Goal: Task Accomplishment & Management: Manage account settings

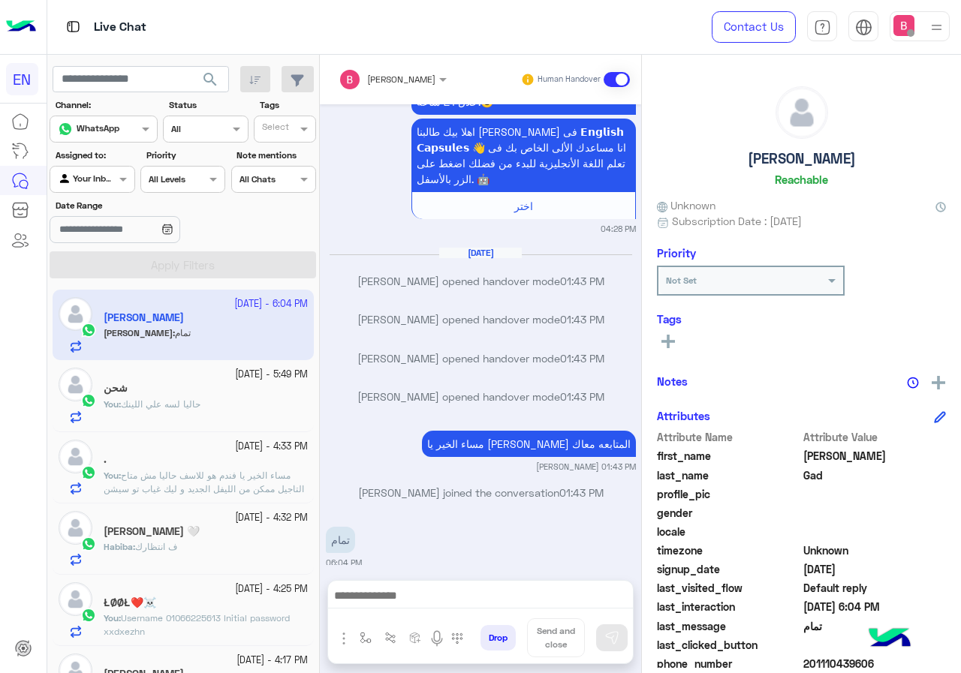
click at [110, 179] on div at bounding box center [91, 177] width 83 height 14
click at [113, 244] on div "Unassigned" at bounding box center [93, 237] width 87 height 29
click at [95, 177] on div at bounding box center [91, 177] width 83 height 14
click at [96, 283] on div "Your Team" at bounding box center [93, 295] width 87 height 29
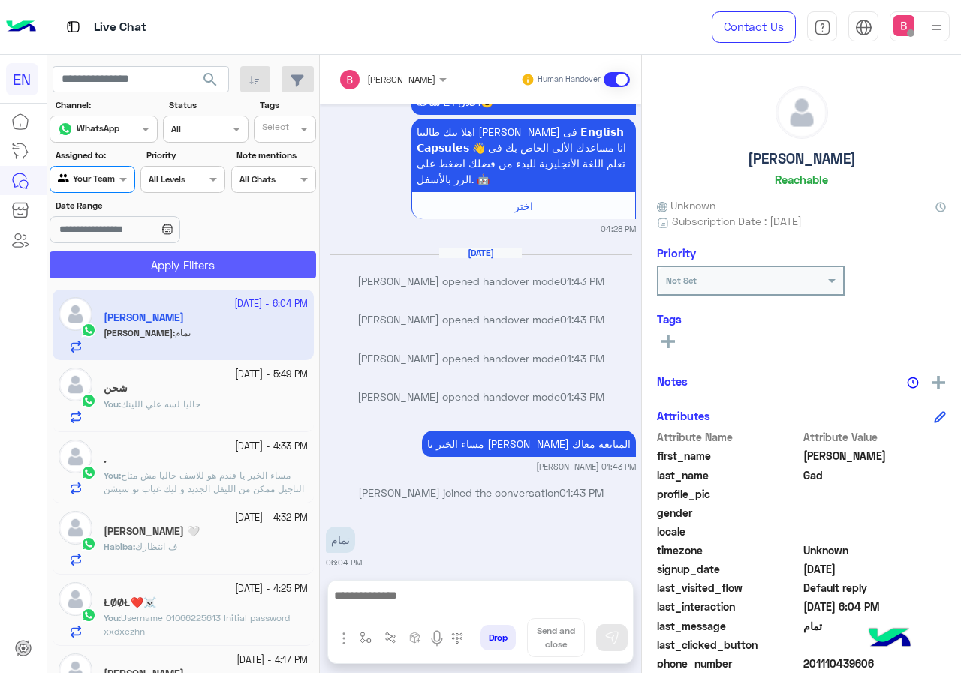
click at [131, 252] on button "Apply Filters" at bounding box center [183, 264] width 266 height 27
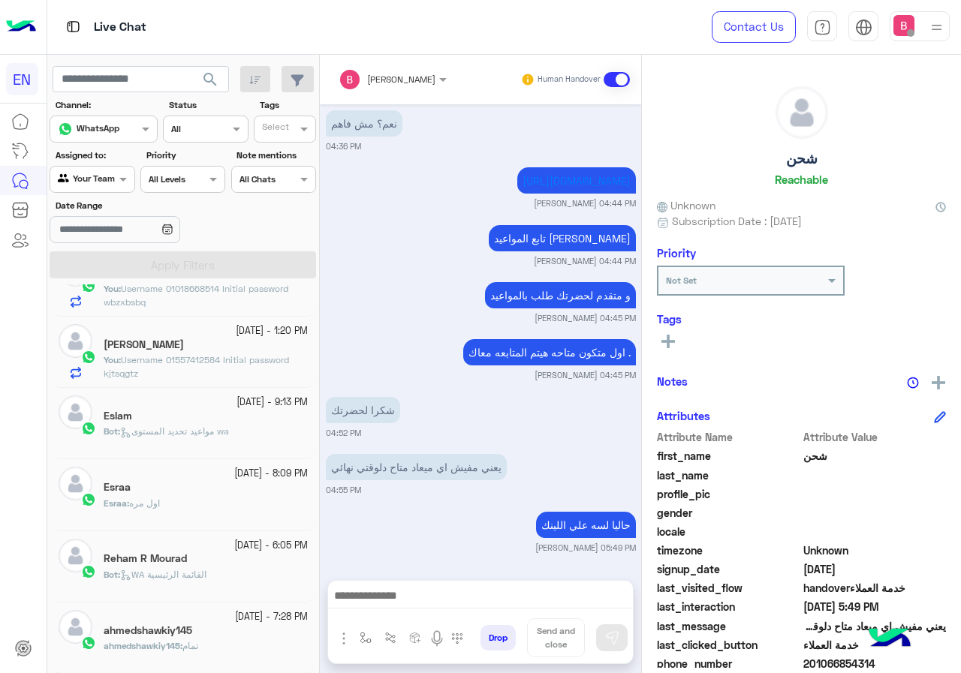
scroll to position [225, 0]
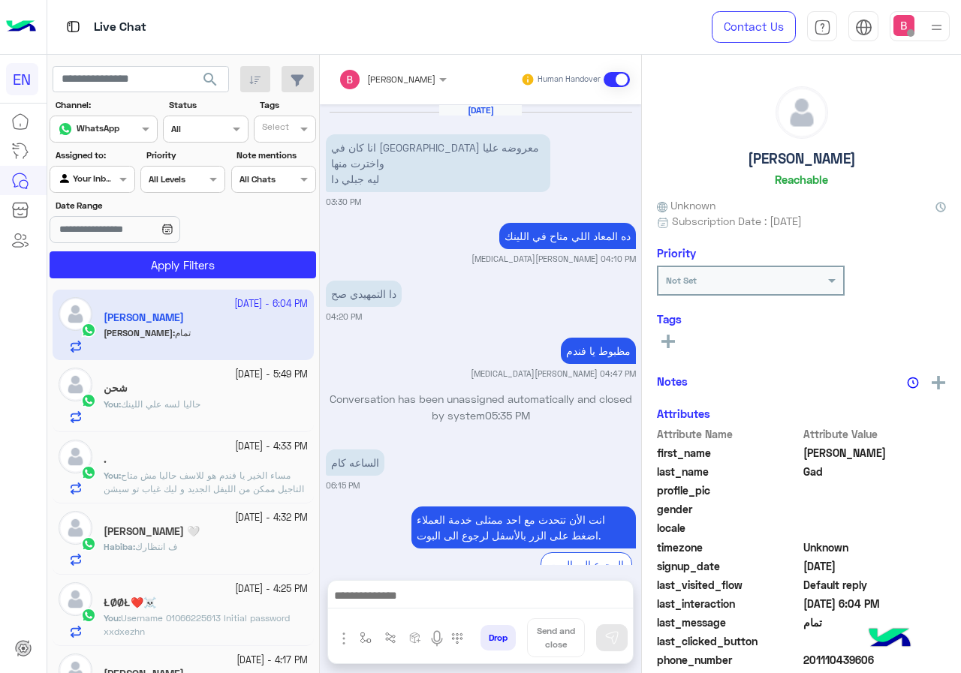
scroll to position [2078, 0]
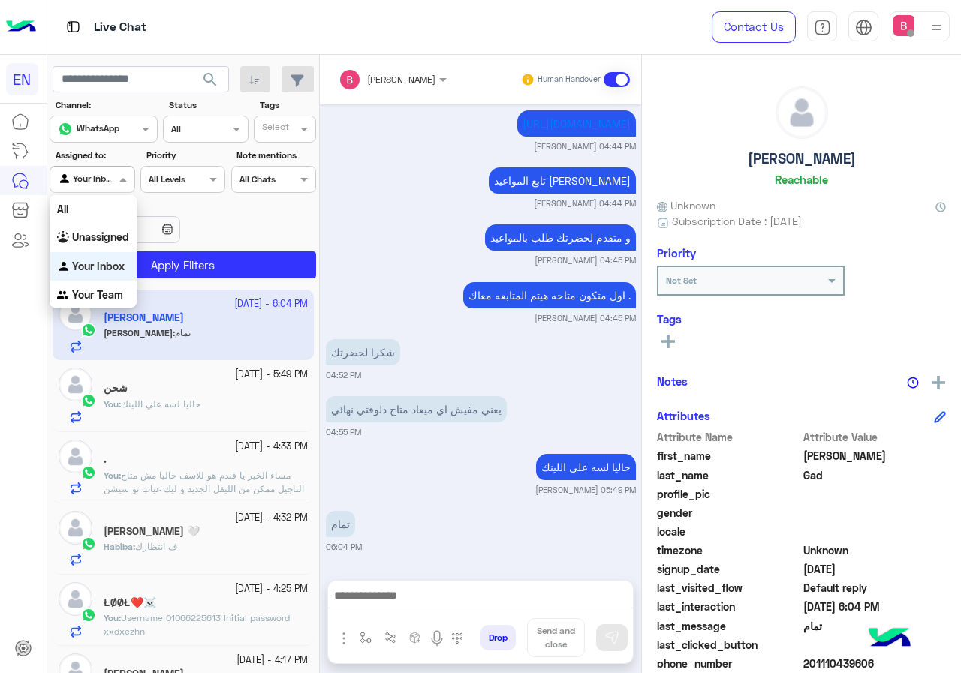
click at [104, 179] on div at bounding box center [91, 177] width 83 height 14
click at [84, 232] on b "Unassigned" at bounding box center [100, 236] width 57 height 13
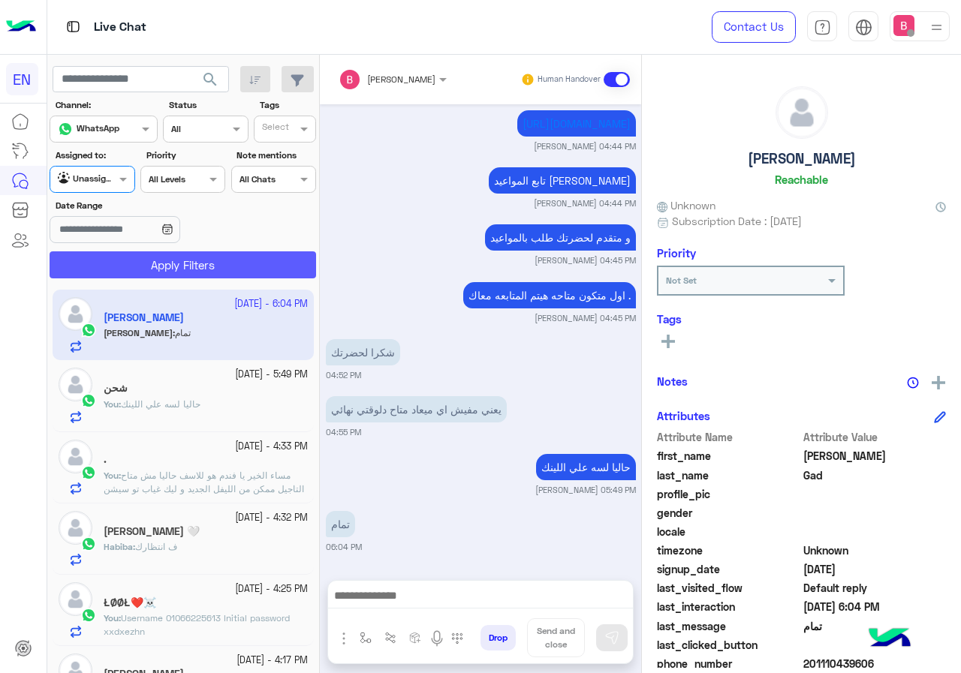
click at [126, 260] on button "Apply Filters" at bounding box center [183, 264] width 266 height 27
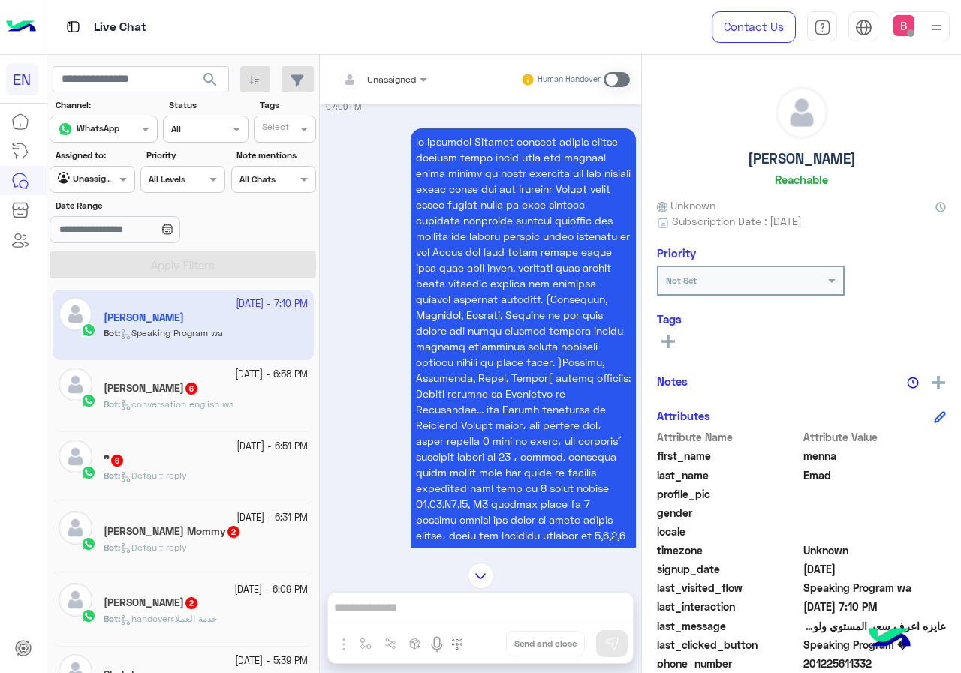
scroll to position [1305, 0]
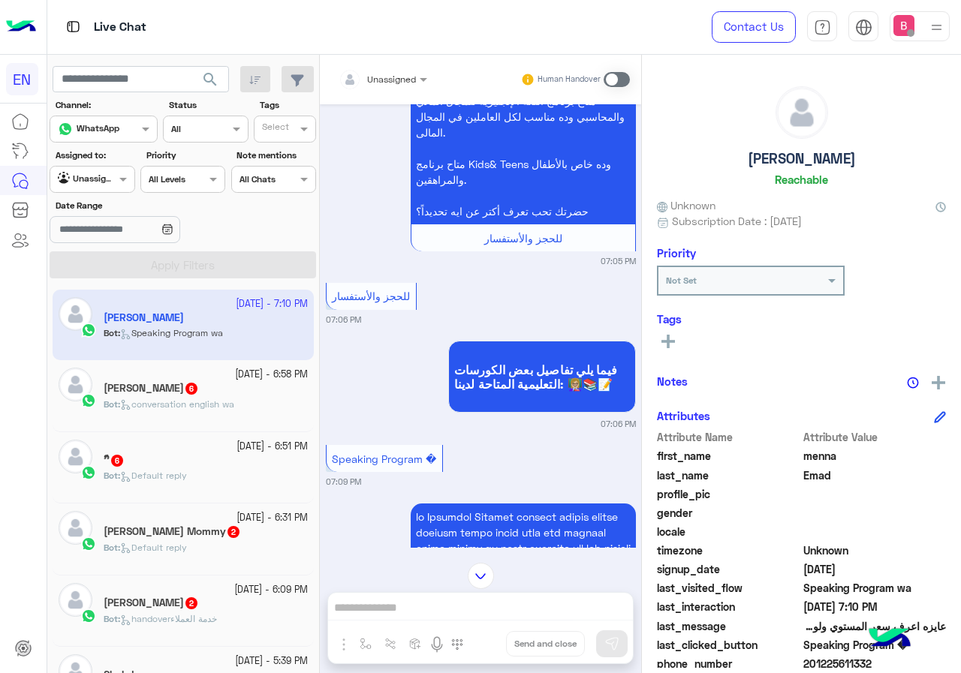
click at [212, 407] on span "conversation english wa" at bounding box center [177, 404] width 114 height 11
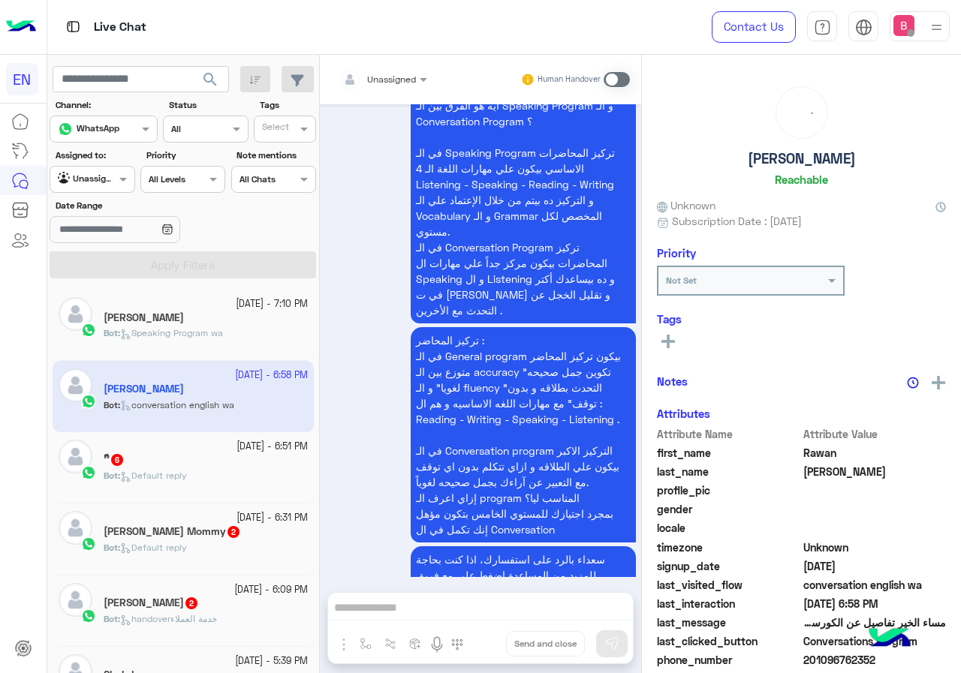
scroll to position [2516, 0]
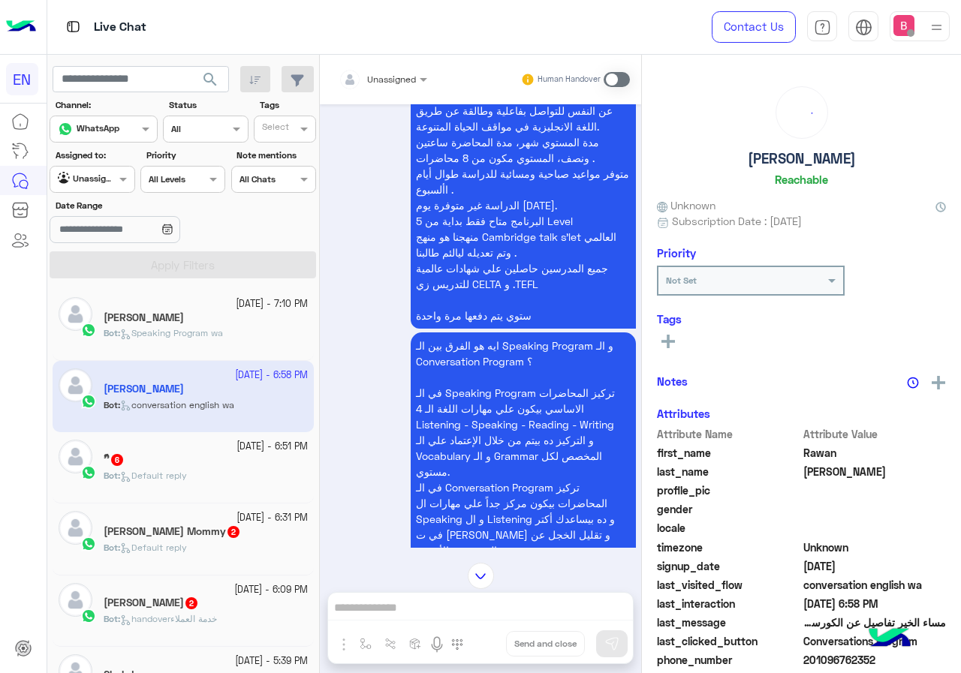
click at [384, 80] on input "text" at bounding box center [365, 78] width 53 height 14
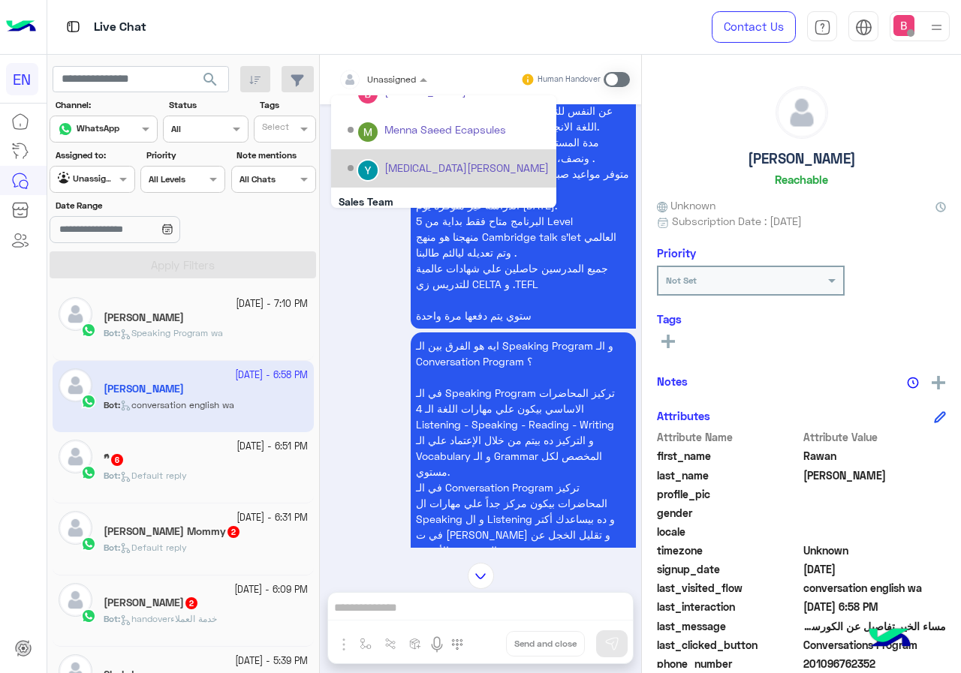
scroll to position [211, 0]
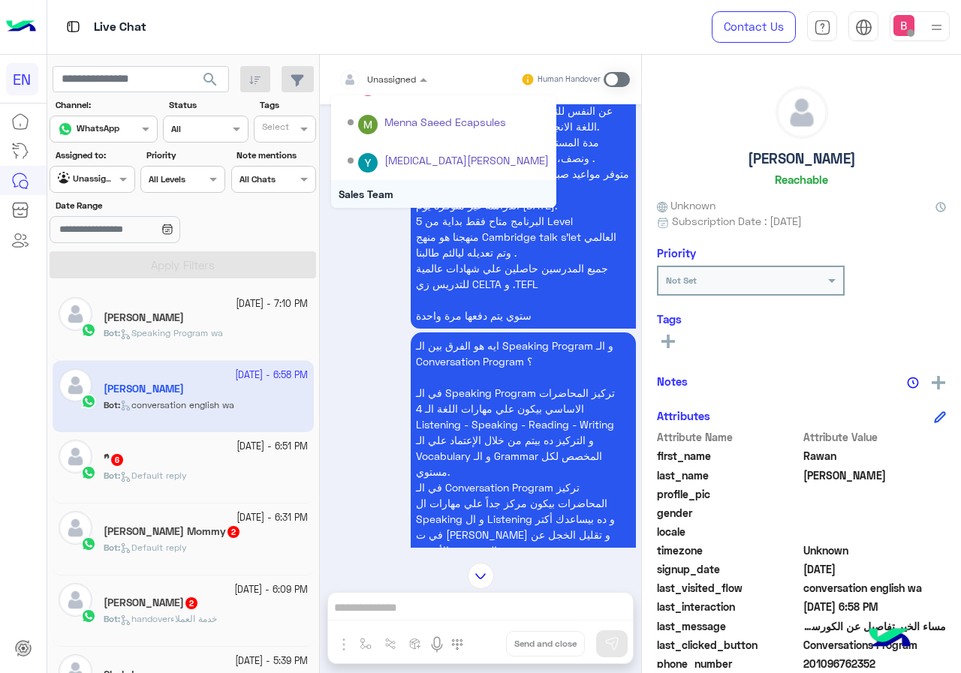
click at [378, 192] on div "Sales Team" at bounding box center [443, 194] width 225 height 28
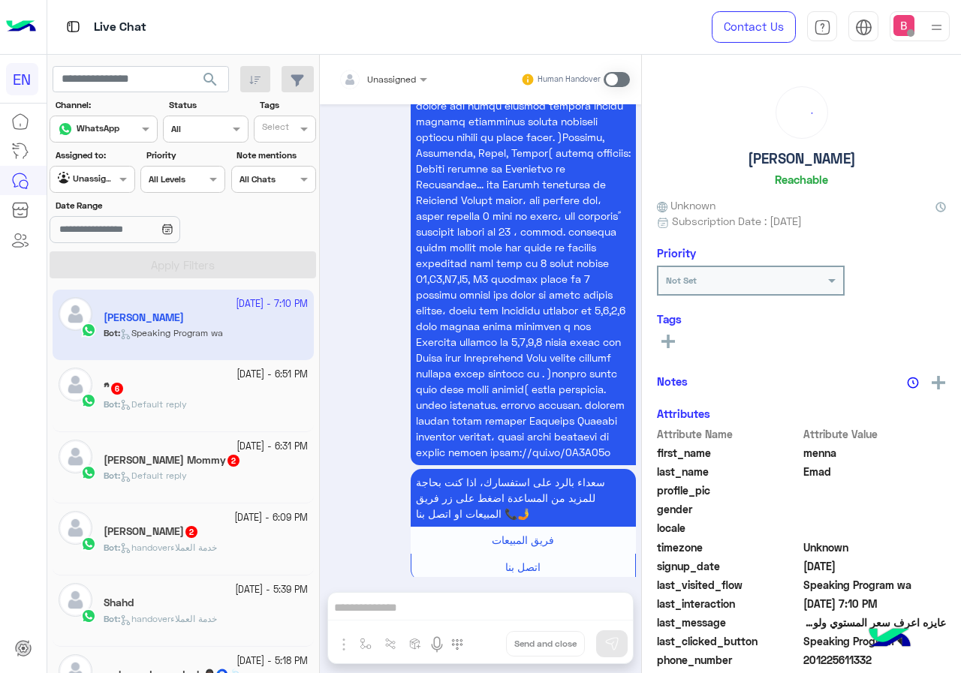
click at [236, 374] on small "[DATE] - 6:51 PM" at bounding box center [271, 375] width 71 height 14
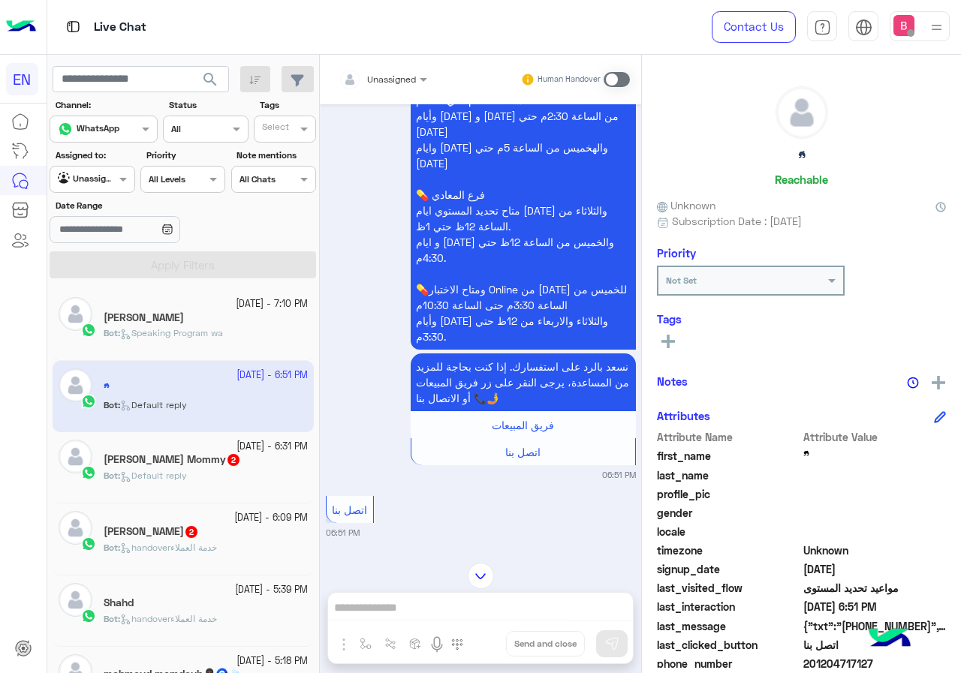
scroll to position [1343, 0]
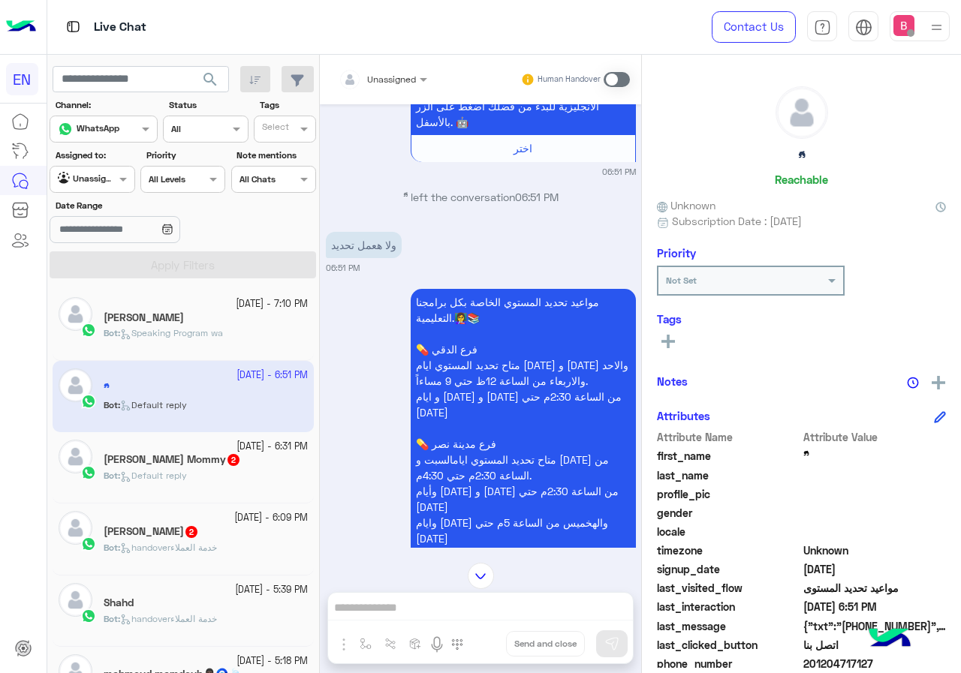
click at [406, 71] on div at bounding box center [383, 77] width 104 height 14
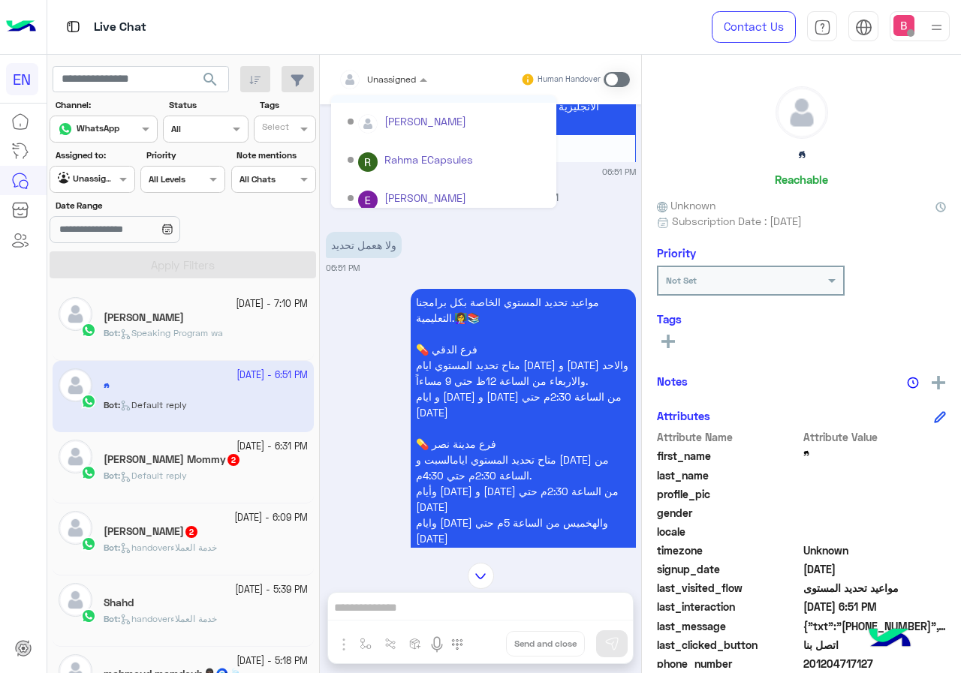
scroll to position [249, 0]
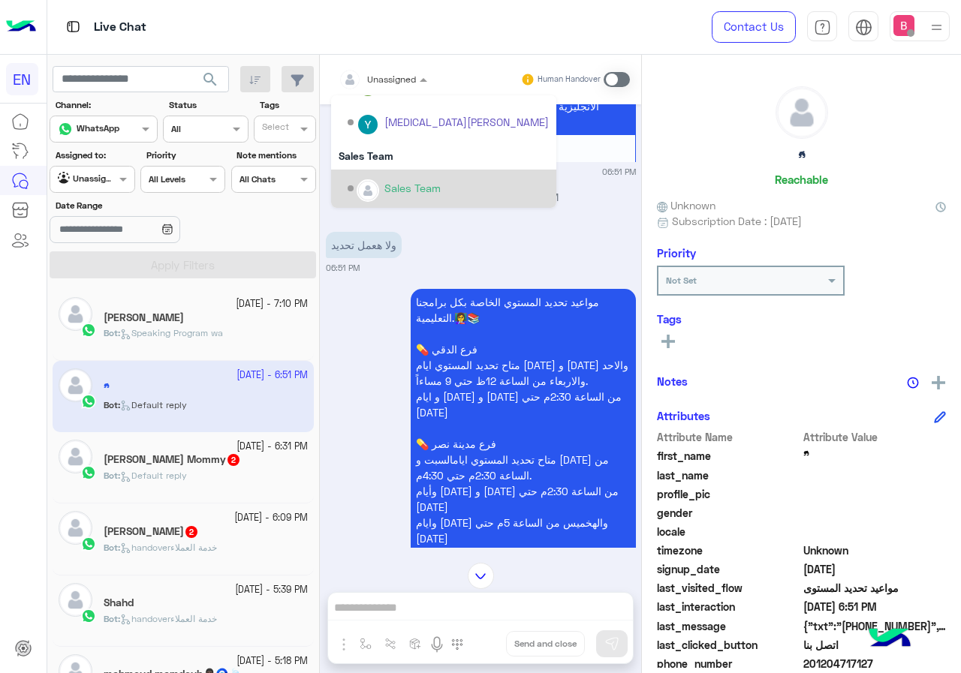
click at [386, 182] on div "Sales Team" at bounding box center [412, 188] width 56 height 16
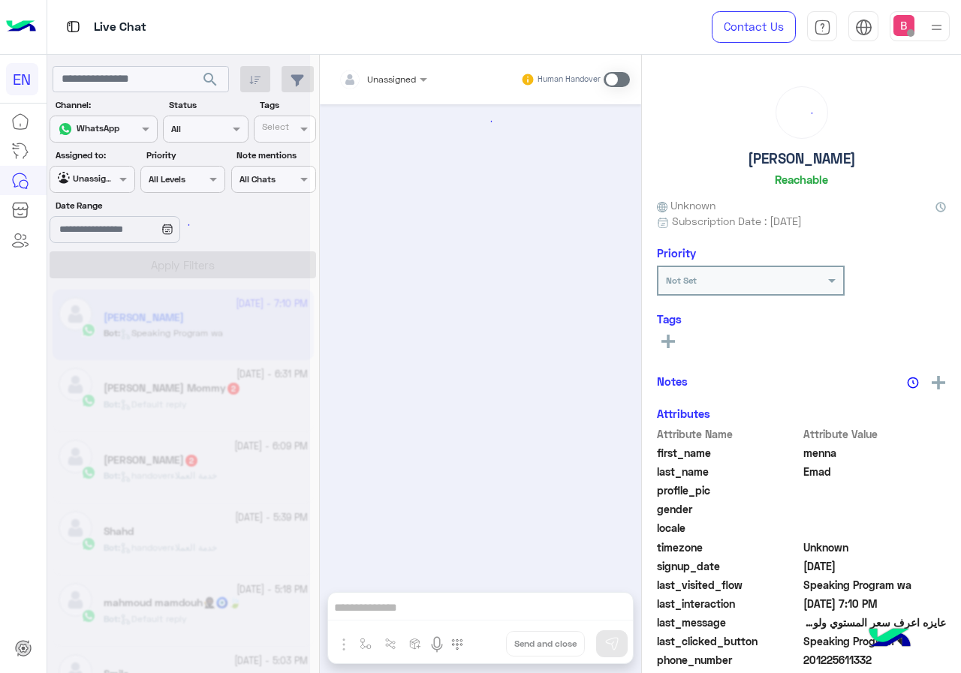
scroll to position [1906, 0]
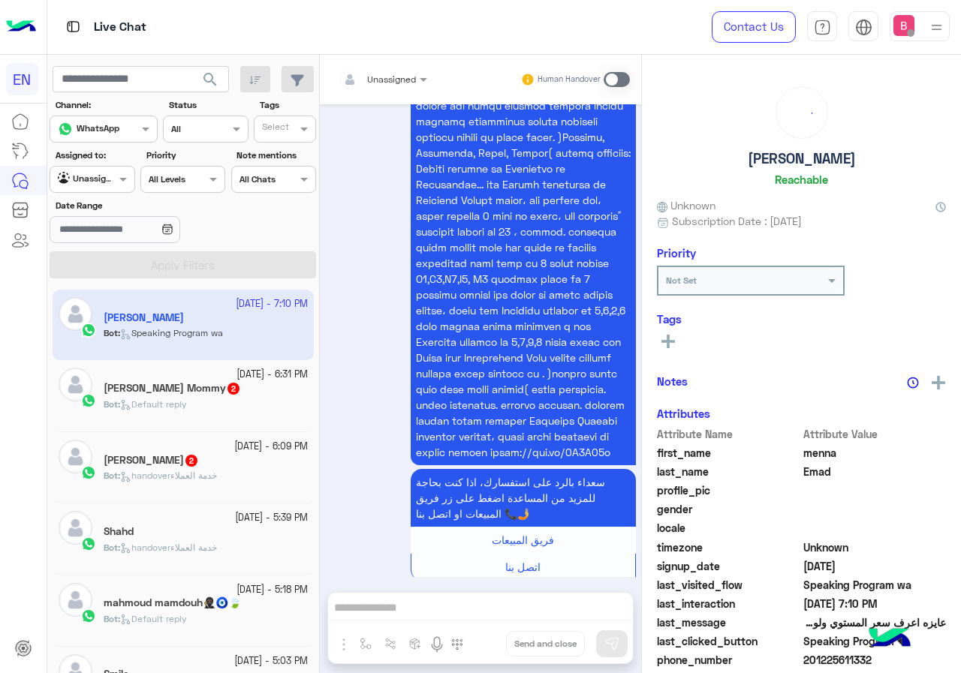
click at [254, 408] on div "Bot : Default reply" at bounding box center [206, 411] width 204 height 26
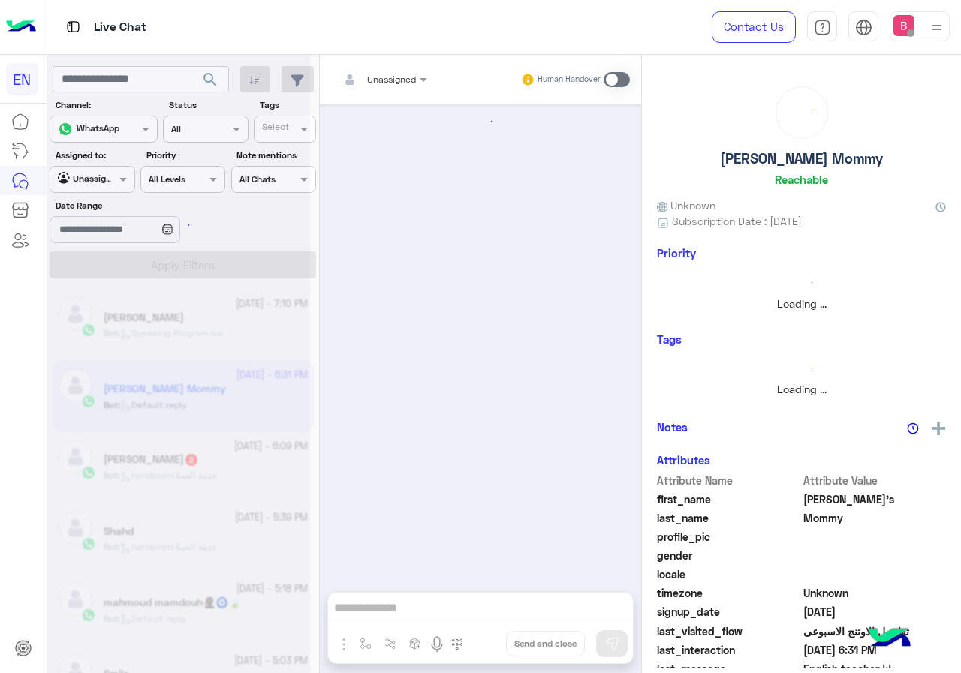
scroll to position [803, 0]
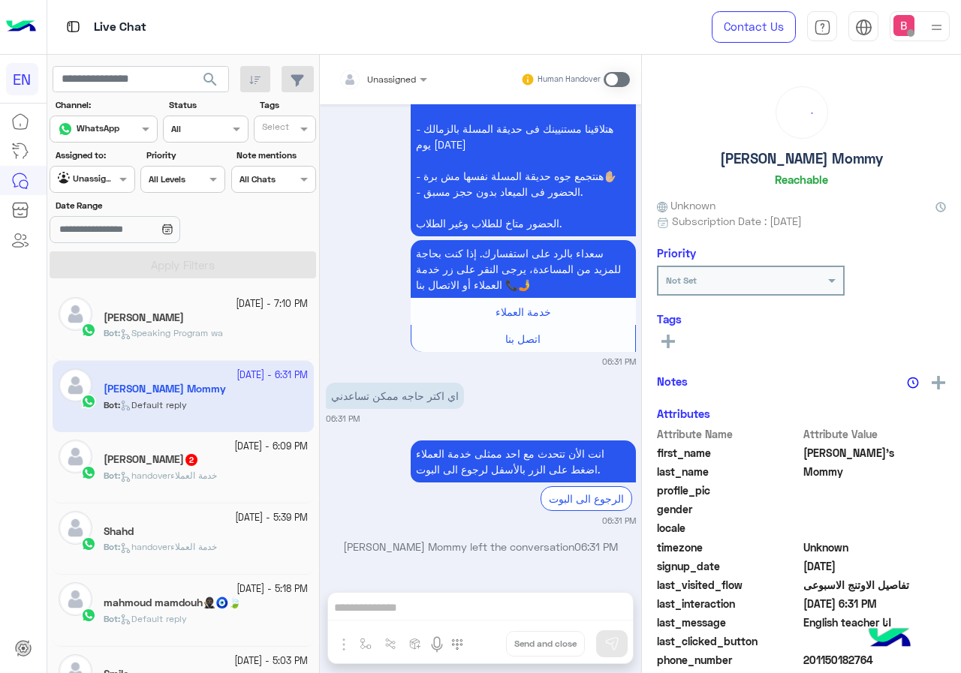
click at [405, 86] on div "Unassigned" at bounding box center [391, 80] width 49 height 14
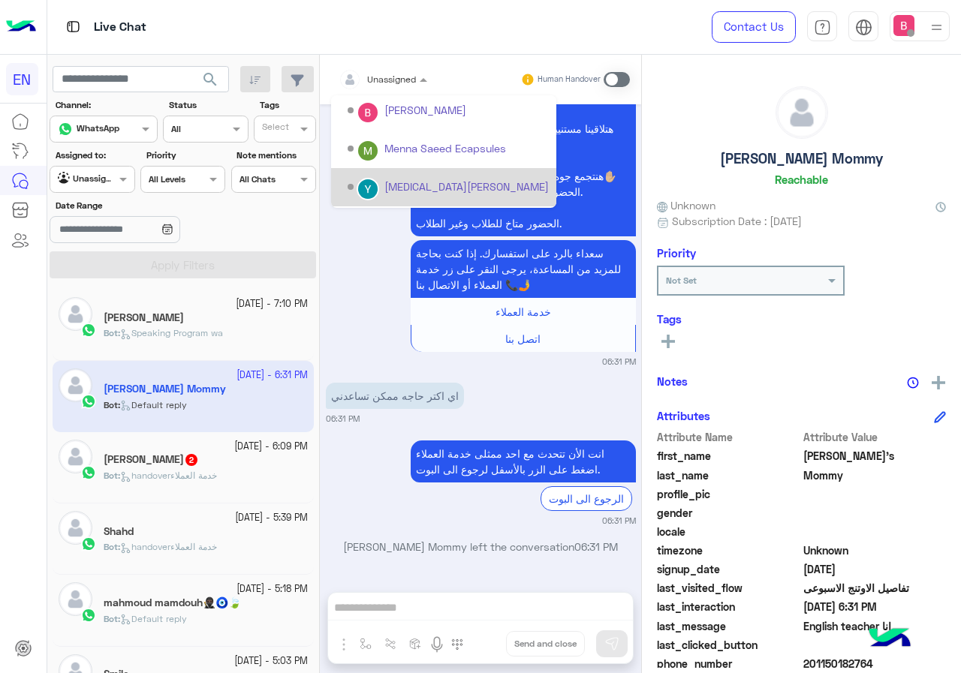
scroll to position [249, 0]
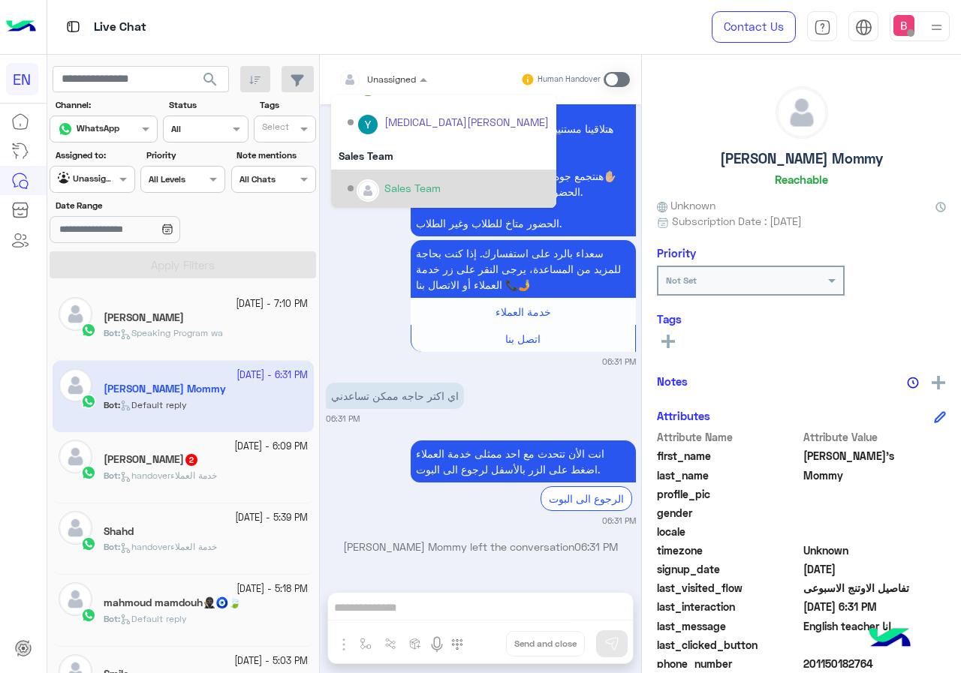
drag, startPoint x: 401, startPoint y: 190, endPoint x: 394, endPoint y: 233, distance: 44.1
click at [401, 189] on div "Sales Team" at bounding box center [412, 188] width 56 height 16
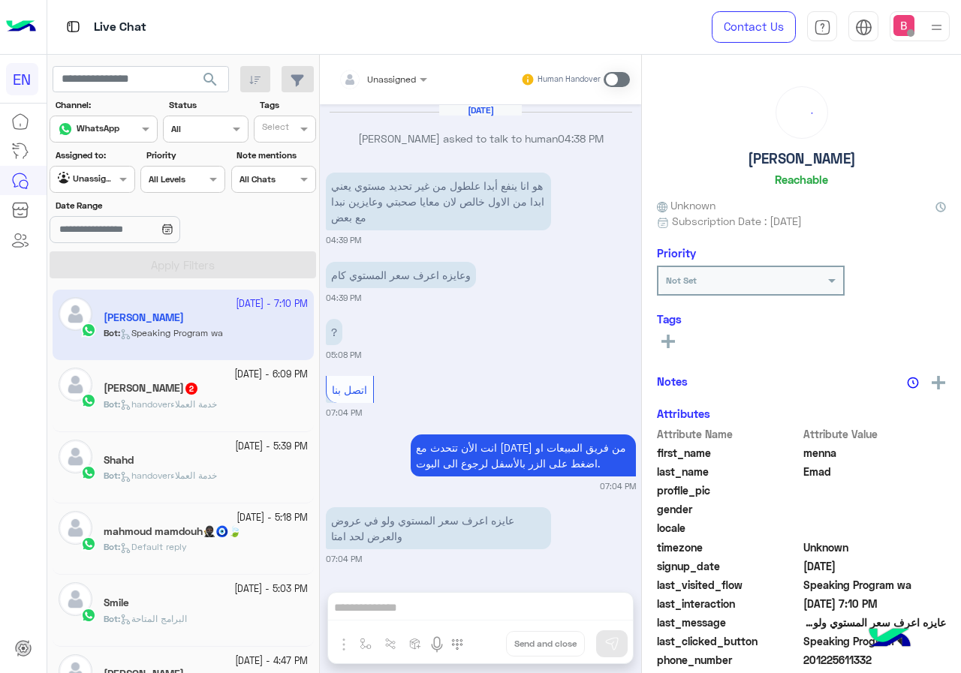
scroll to position [1906, 0]
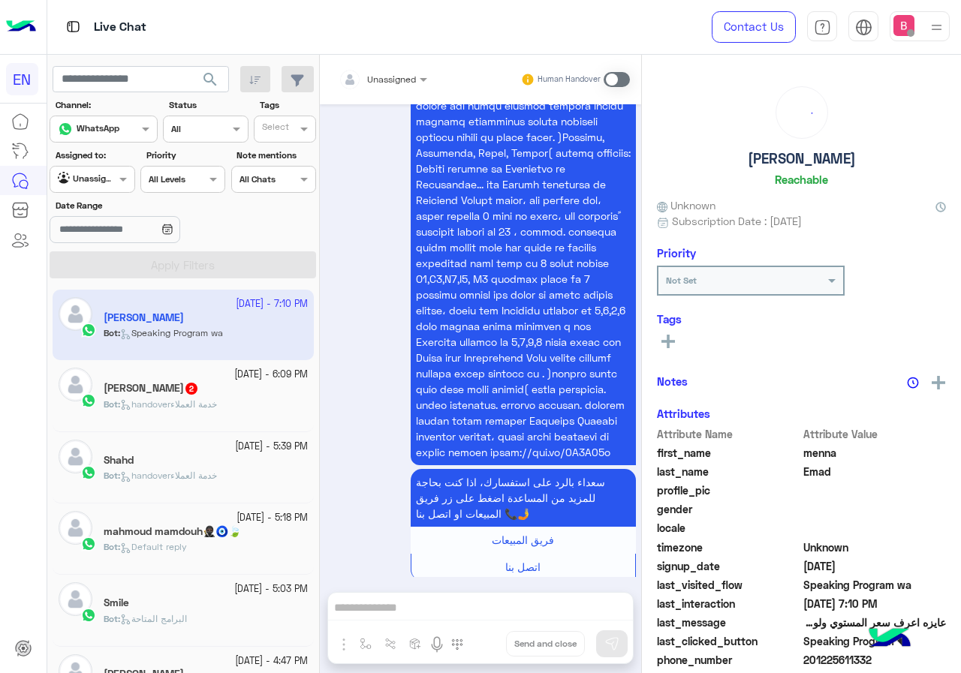
click at [239, 409] on div "Bot : handoverخدمة العملاء" at bounding box center [206, 411] width 204 height 26
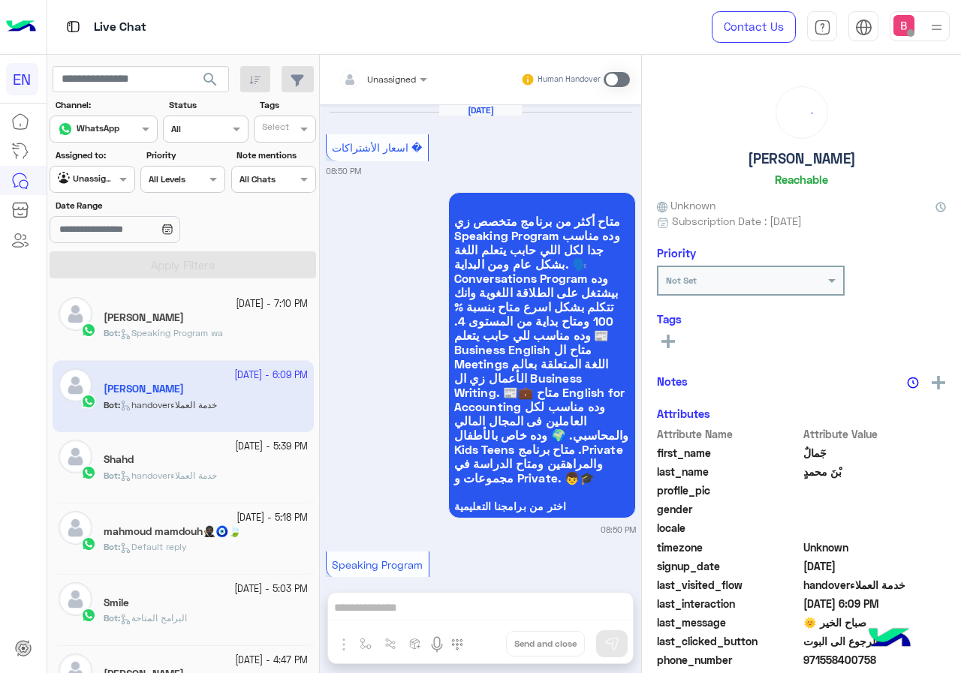
scroll to position [2481, 0]
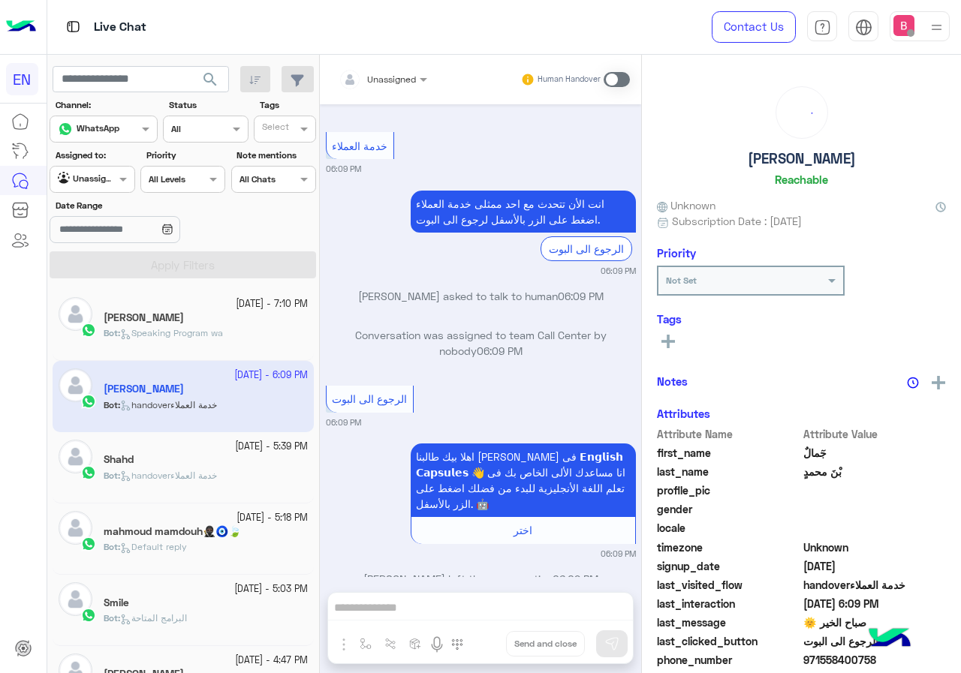
click at [404, 79] on div at bounding box center [383, 77] width 104 height 14
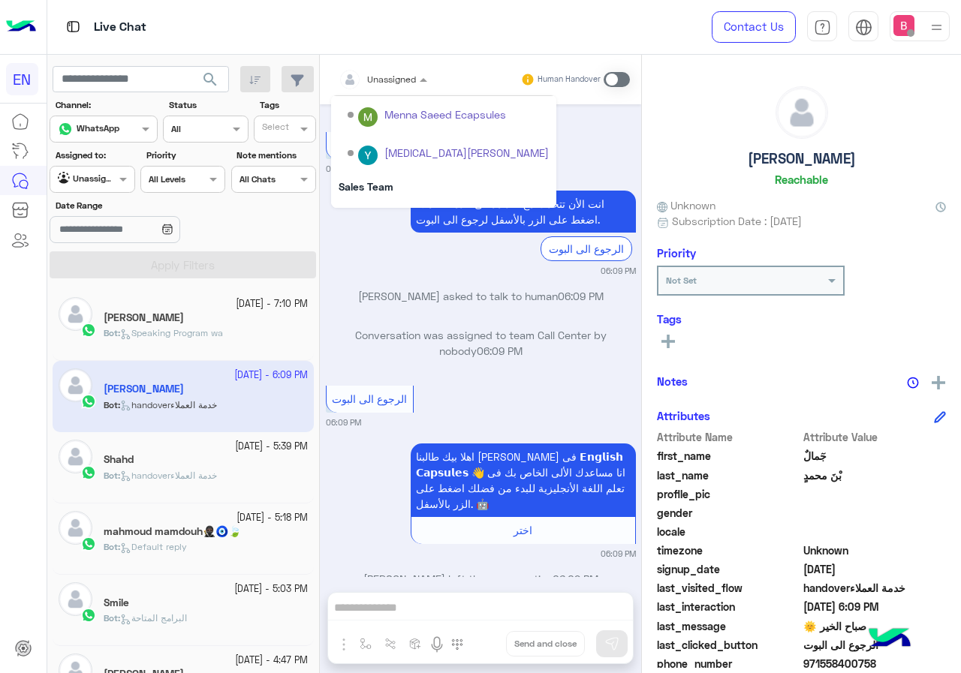
scroll to position [249, 0]
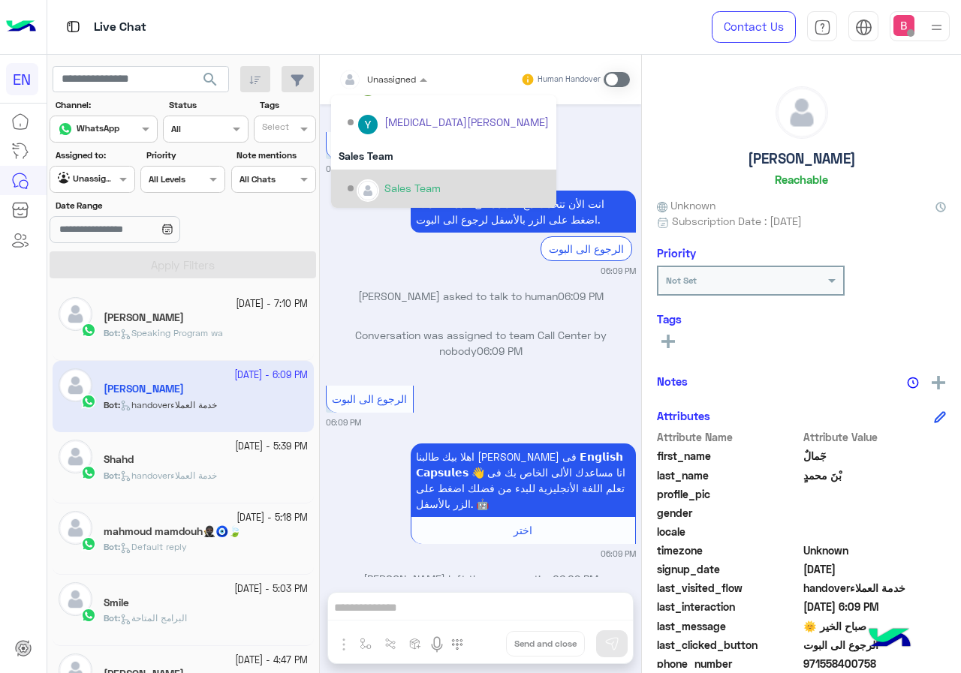
click at [399, 191] on div "Sales Team" at bounding box center [412, 188] width 56 height 16
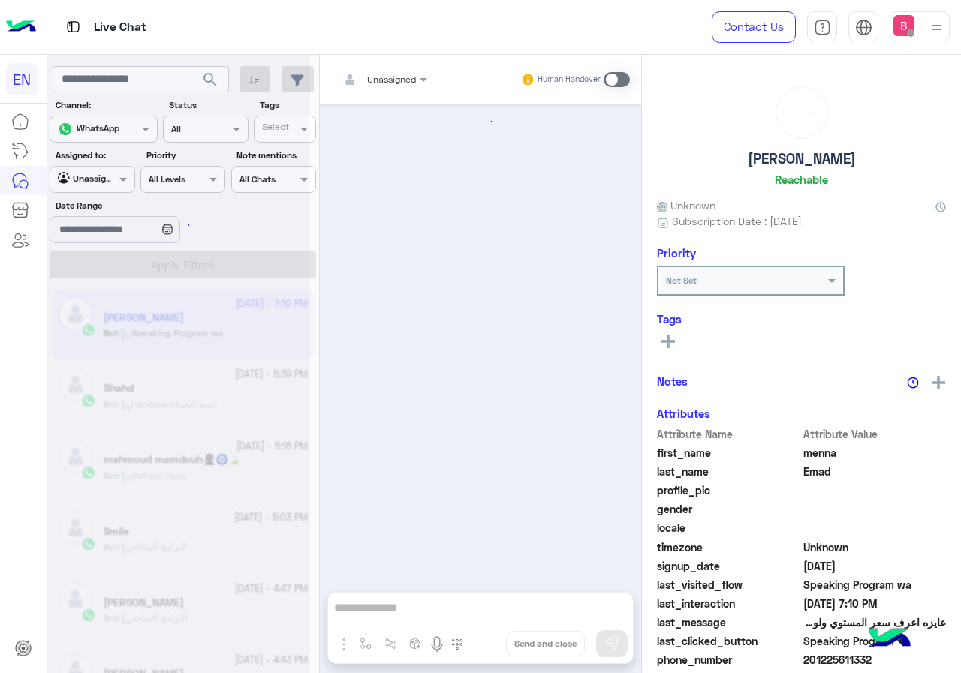
scroll to position [1906, 0]
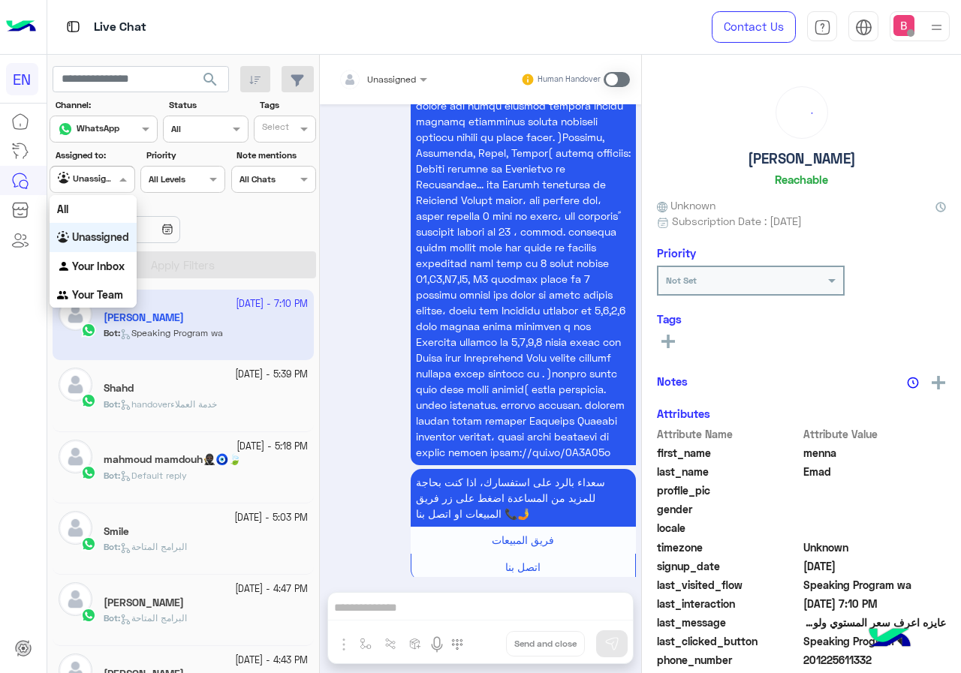
click at [104, 179] on div at bounding box center [91, 177] width 83 height 14
click at [94, 292] on b "Your Team" at bounding box center [97, 294] width 51 height 13
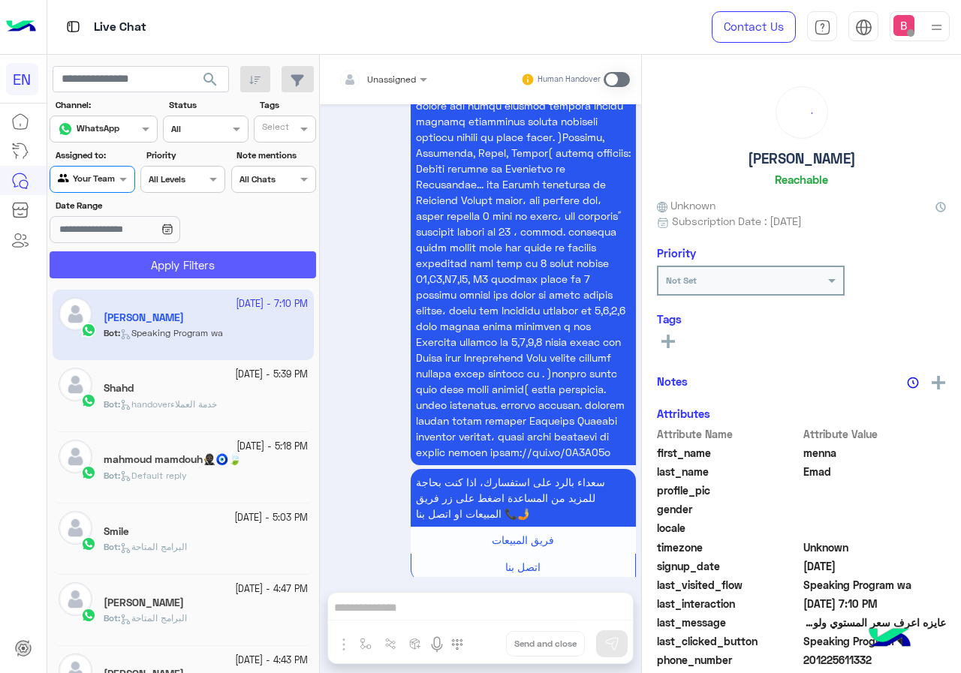
click at [121, 261] on button "Apply Filters" at bounding box center [183, 264] width 266 height 27
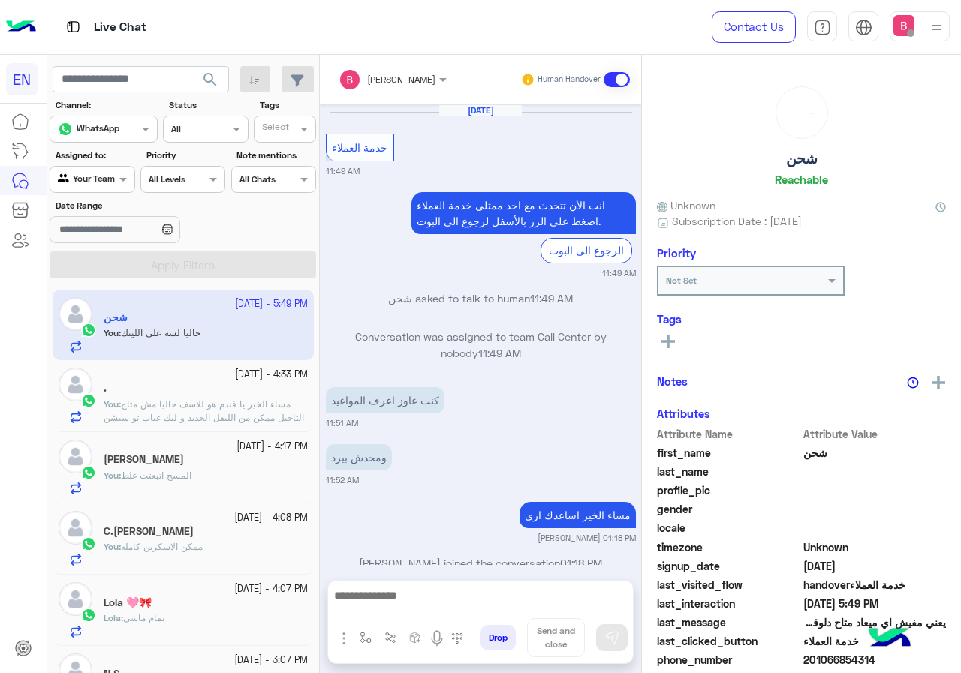
scroll to position [748, 0]
